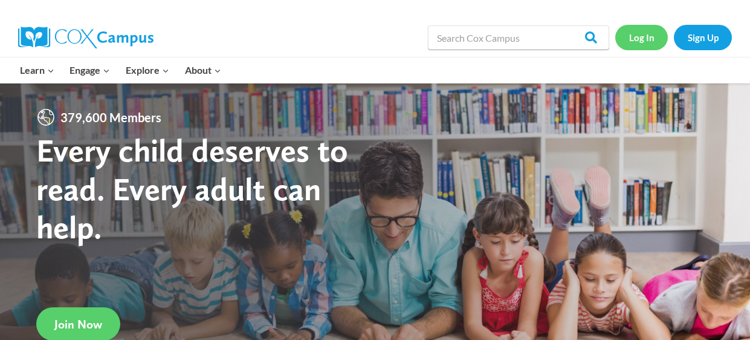
click at [646, 46] on link "Log In" at bounding box center [641, 37] width 53 height 25
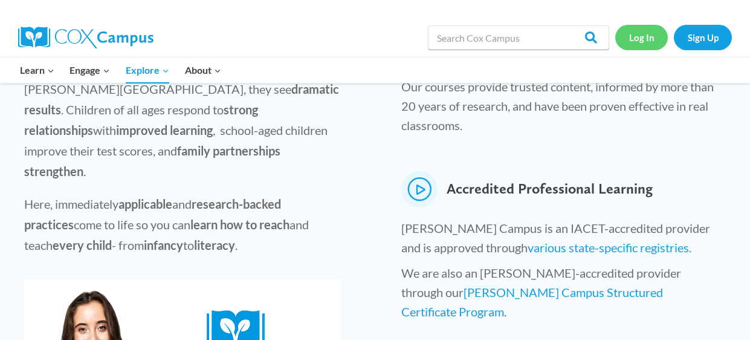
scroll to position [508, 0]
click at [646, 39] on link "Log In" at bounding box center [641, 37] width 53 height 25
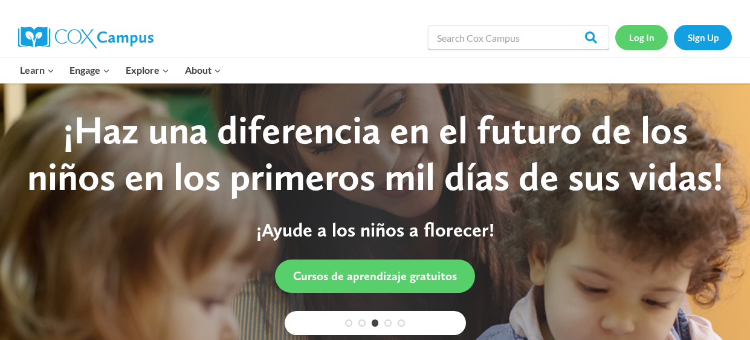
click at [643, 36] on link "Log In" at bounding box center [641, 37] width 53 height 25
